Goal: Task Accomplishment & Management: Complete application form

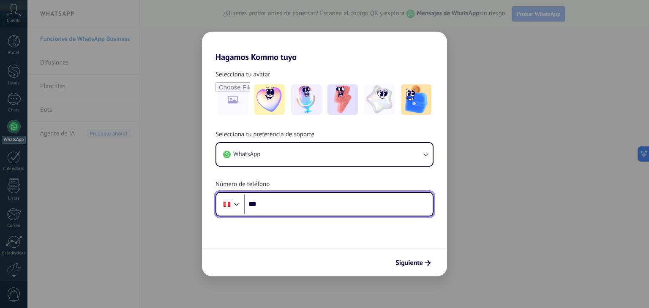
click at [286, 201] on input "***" at bounding box center [338, 204] width 188 height 19
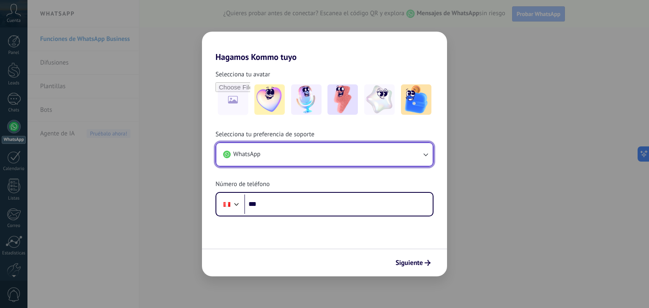
click at [288, 155] on button "WhatsApp" at bounding box center [324, 154] width 216 height 23
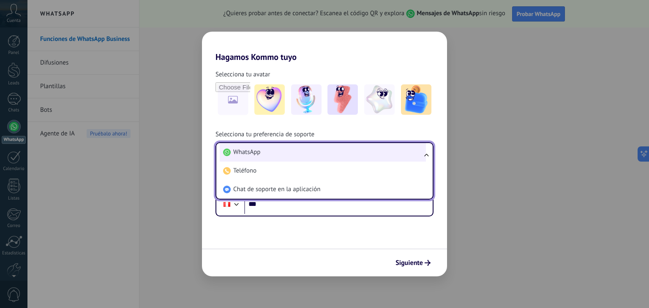
click at [285, 158] on li "WhatsApp" at bounding box center [323, 152] width 206 height 19
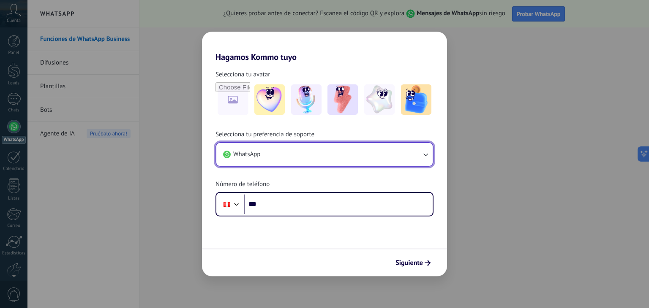
click at [285, 158] on button "WhatsApp" at bounding box center [324, 154] width 216 height 23
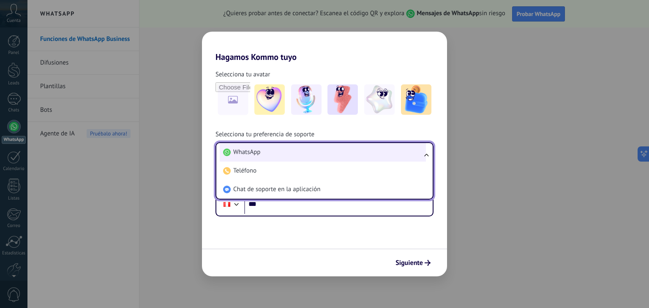
click at [285, 158] on li "WhatsApp" at bounding box center [323, 152] width 206 height 19
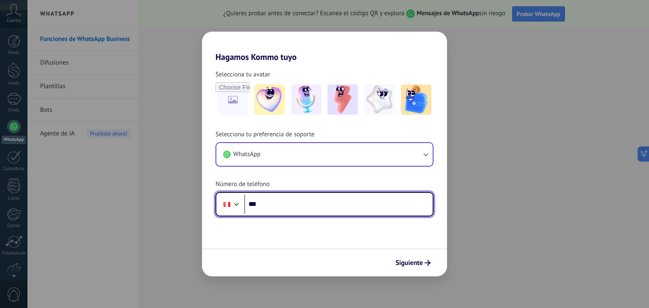
click at [264, 207] on input "***" at bounding box center [338, 204] width 188 height 19
type input "**********"
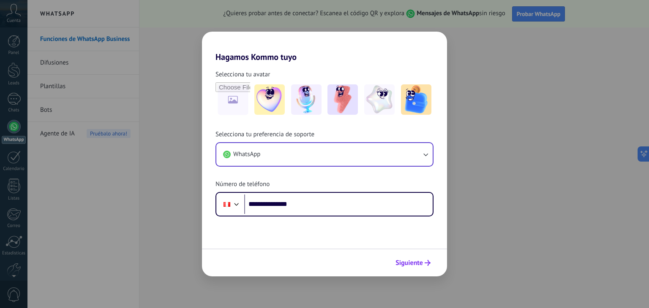
click at [419, 263] on span "Siguiente" at bounding box center [408, 263] width 27 height 6
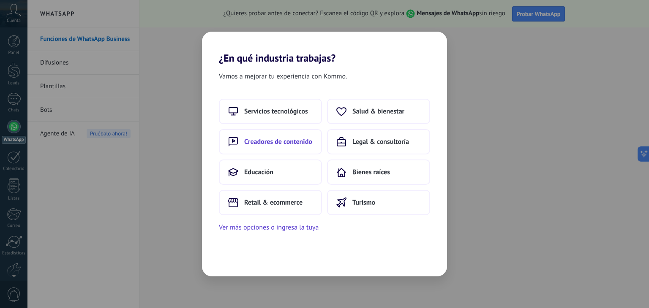
click at [307, 140] on span "Creadores de contenido" at bounding box center [278, 142] width 68 height 8
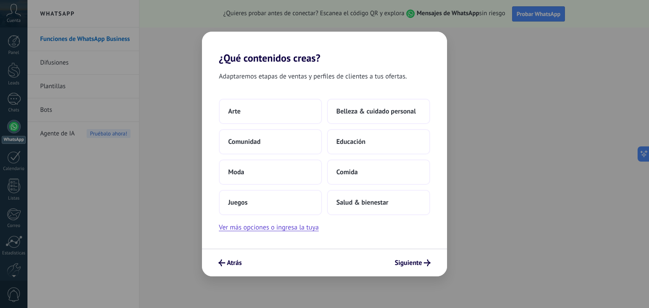
click at [419, 270] on div "Atrás Siguiente" at bounding box center [324, 263] width 245 height 28
click at [418, 266] on span "Siguiente" at bounding box center [407, 263] width 27 height 6
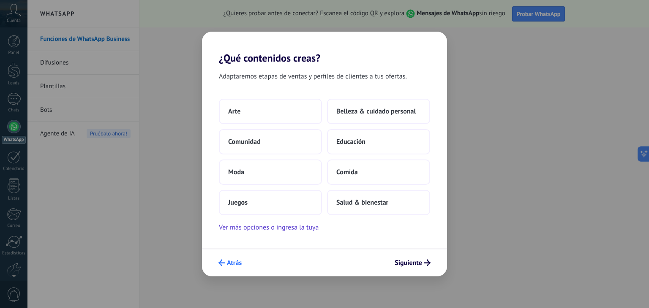
click at [222, 265] on icon "submit" at bounding box center [221, 263] width 7 height 7
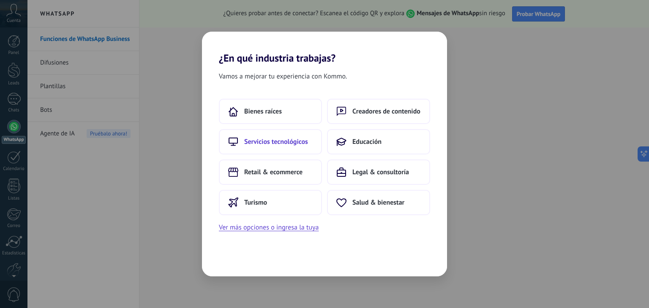
click at [278, 144] on span "Servicios tecnológicos" at bounding box center [276, 142] width 64 height 8
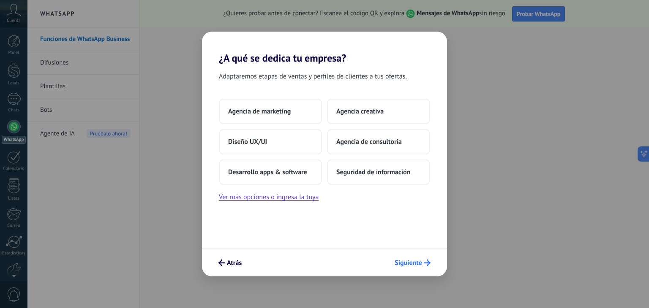
click at [407, 260] on span "Siguiente" at bounding box center [407, 263] width 27 height 6
click at [281, 108] on span "Agencia de marketing" at bounding box center [259, 111] width 63 height 8
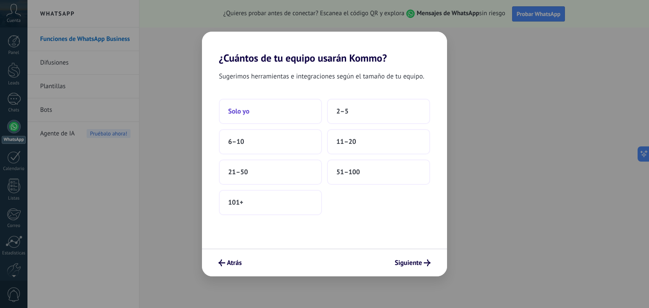
click at [259, 110] on button "Solo yo" at bounding box center [270, 111] width 103 height 25
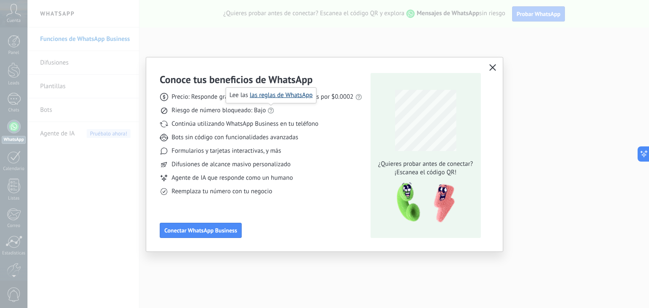
click at [270, 97] on link "las reglas de WhatsApp" at bounding box center [281, 95] width 63 height 8
click at [227, 233] on span "Conectar WhatsApp Business" at bounding box center [200, 231] width 73 height 6
